Goal: Information Seeking & Learning: Understand process/instructions

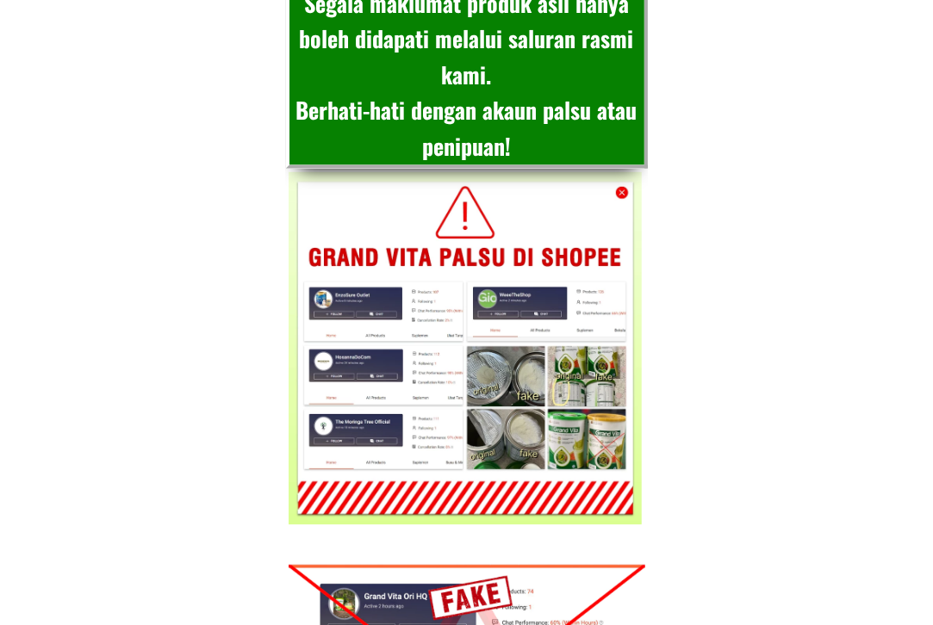
scroll to position [6719, 0]
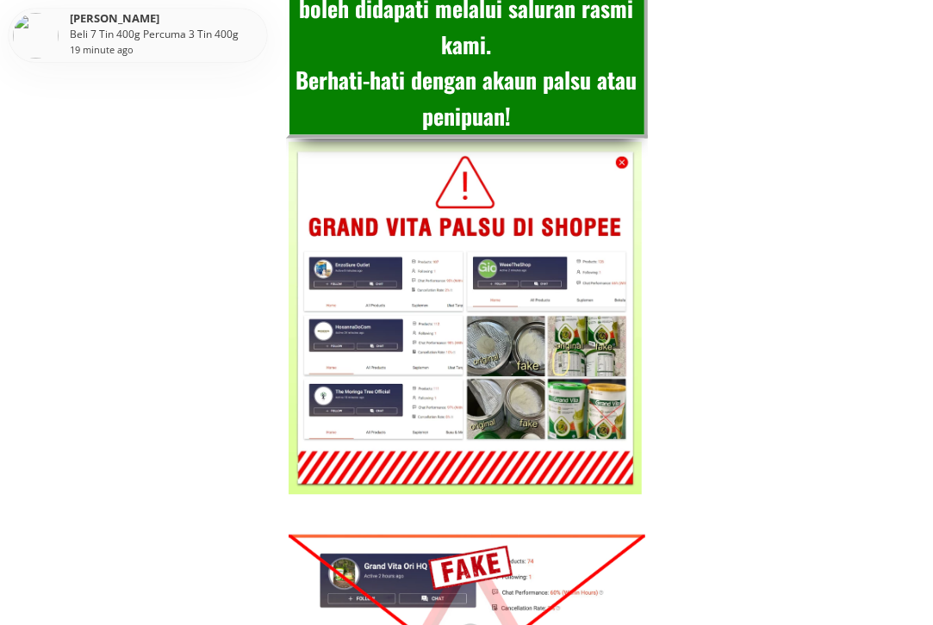
click at [373, 310] on div at bounding box center [465, 318] width 353 height 353
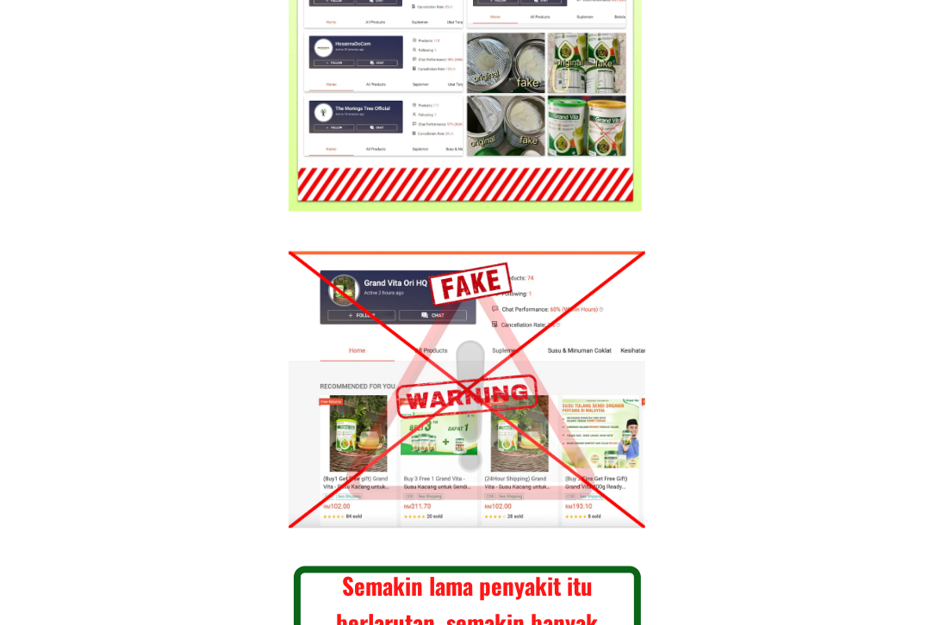
scroll to position [6892, 0]
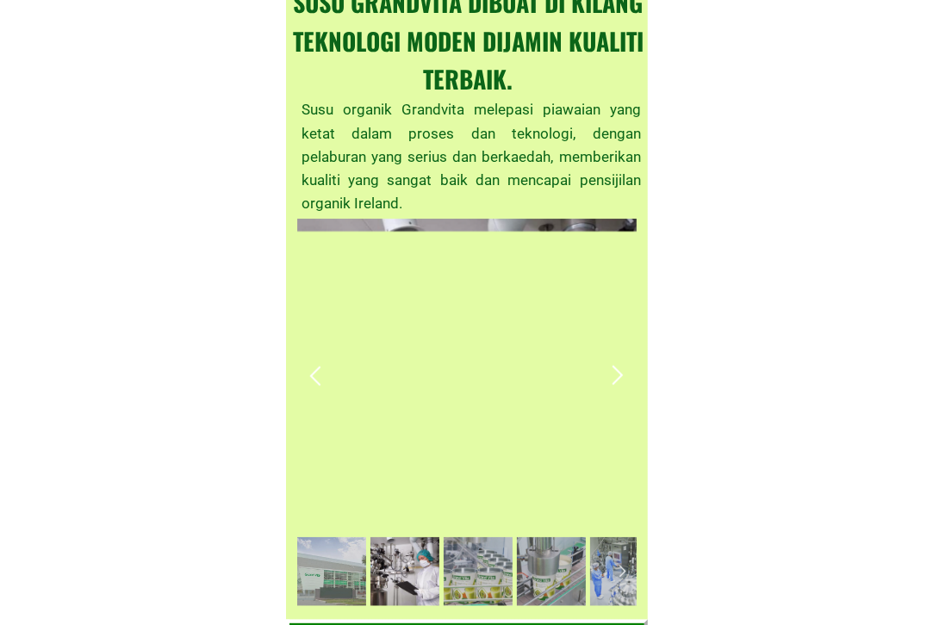
scroll to position [20331, 0]
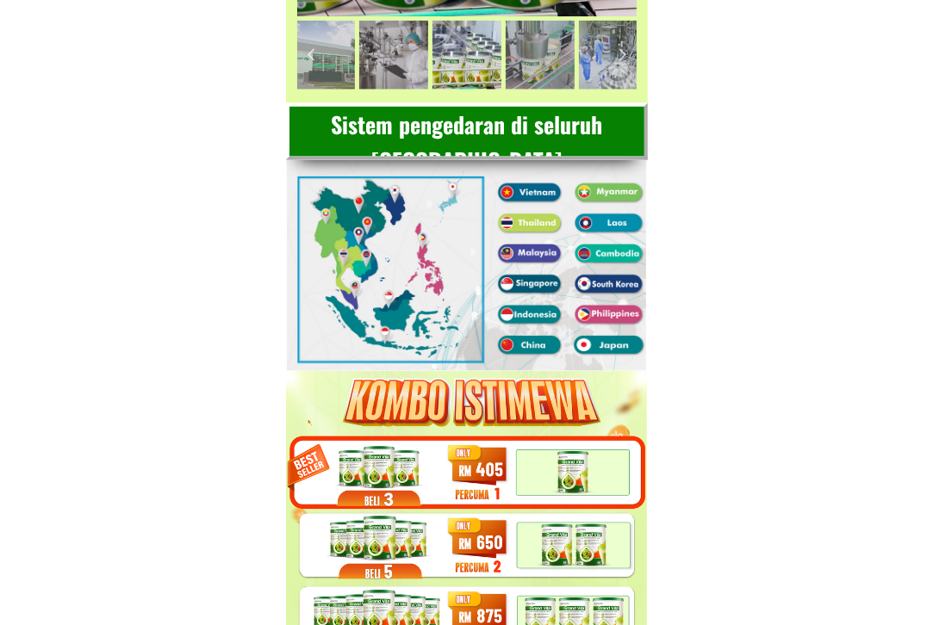
click at [522, 314] on div at bounding box center [466, 249] width 359 height 243
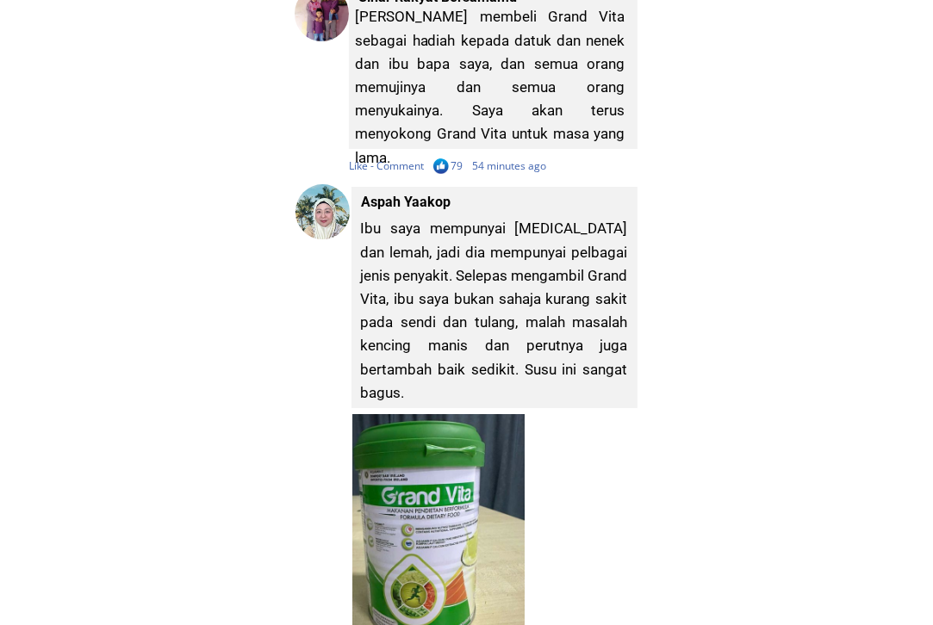
scroll to position [28017, 0]
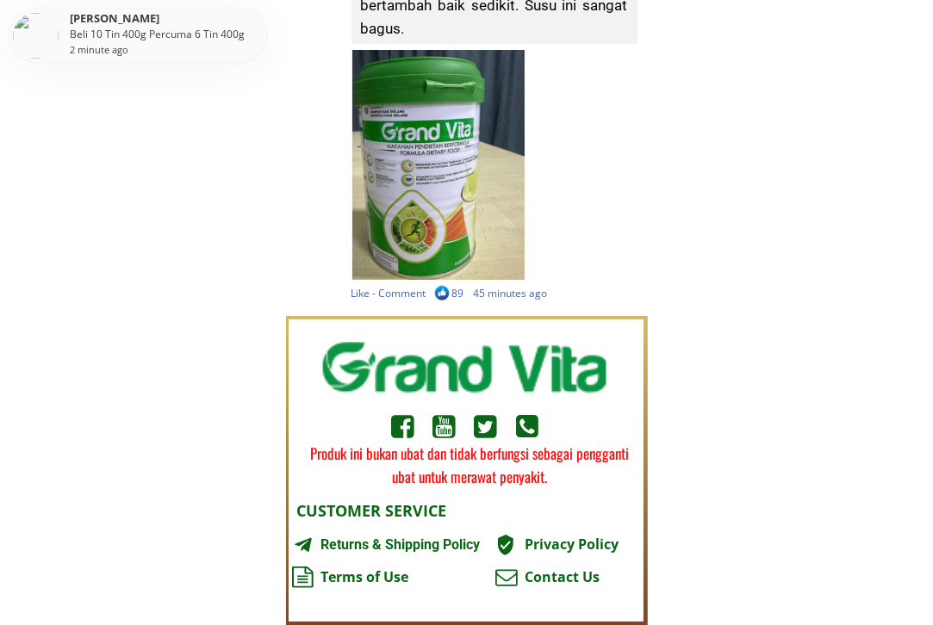
drag, startPoint x: 512, startPoint y: 579, endPoint x: 625, endPoint y: 580, distance: 112.9
click at [513, 578] on div at bounding box center [506, 578] width 22 height 22
click at [625, 580] on div "CUSTOMER SERVICE Privacy Policy Contact Us Returns & Shipping Policy Terms of U…" at bounding box center [466, 544] width 341 height 91
click at [355, 538] on div "Returns & Shipping Policy" at bounding box center [405, 545] width 171 height 22
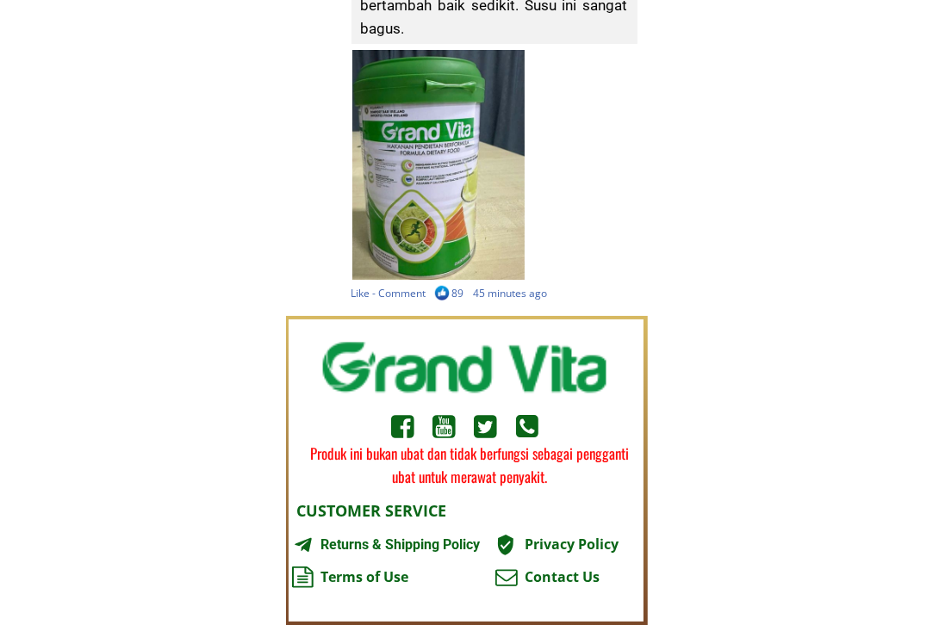
click at [351, 544] on div "Returns & Shipping Policy" at bounding box center [405, 545] width 171 height 22
click at [407, 421] on div at bounding box center [402, 428] width 23 height 28
click at [447, 425] on div at bounding box center [443, 428] width 23 height 28
